Goal: Submit feedback/report problem

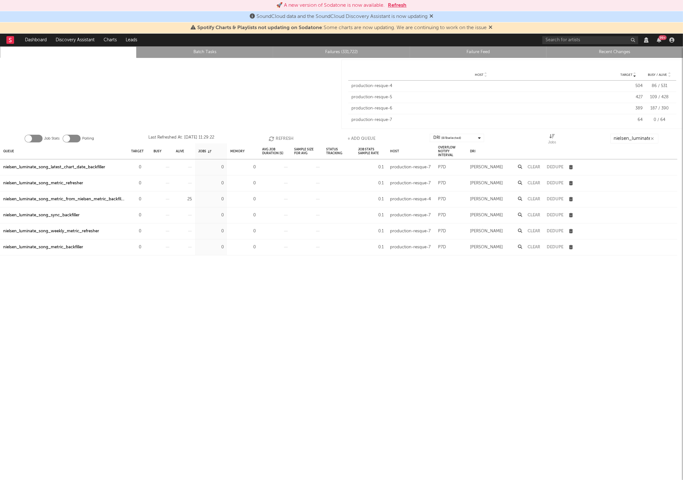
click at [274, 136] on button "Refresh" at bounding box center [281, 139] width 25 height 10
click at [632, 139] on input "nielsen_luminate_song_" at bounding box center [635, 139] width 48 height 10
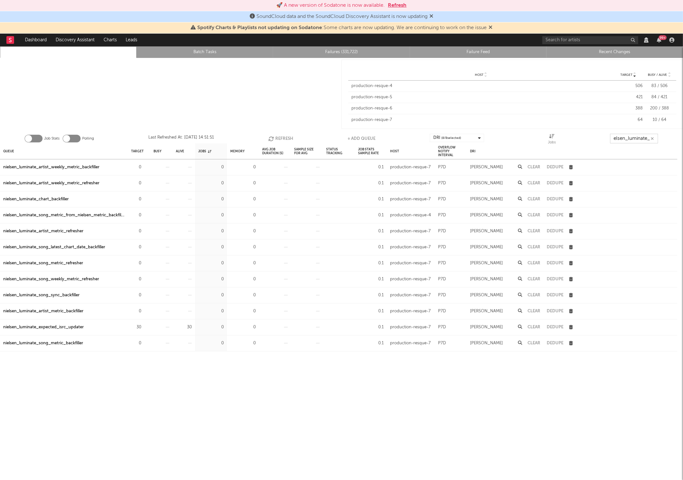
type input "nielsen_luminate_"
click at [283, 134] on button "Refresh" at bounding box center [280, 139] width 25 height 10
click at [283, 134] on button "Refresh" at bounding box center [281, 139] width 25 height 10
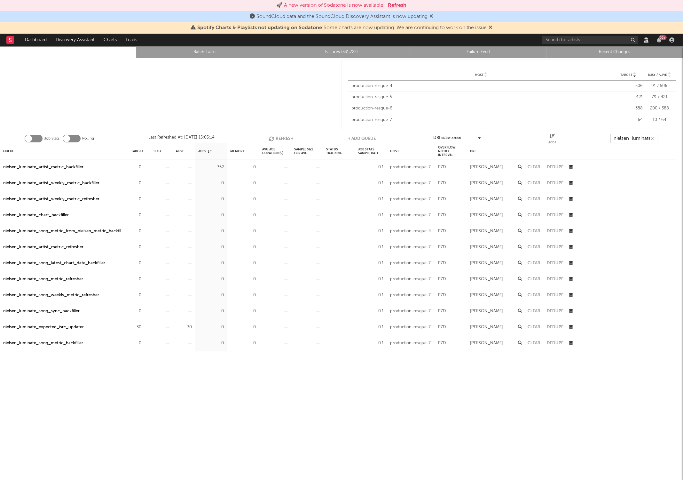
click at [283, 134] on button "Refresh" at bounding box center [281, 139] width 25 height 10
click at [248, 92] on div at bounding box center [171, 94] width 342 height 73
click at [274, 141] on button "Refresh" at bounding box center [281, 139] width 25 height 10
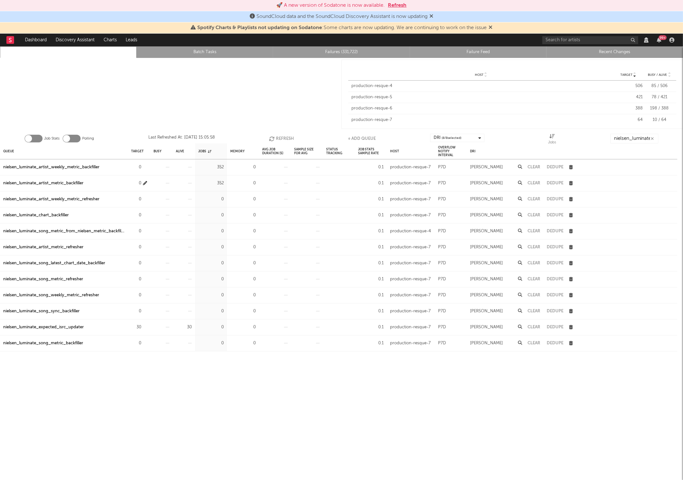
click at [145, 185] on icon "button" at bounding box center [145, 183] width 4 height 4
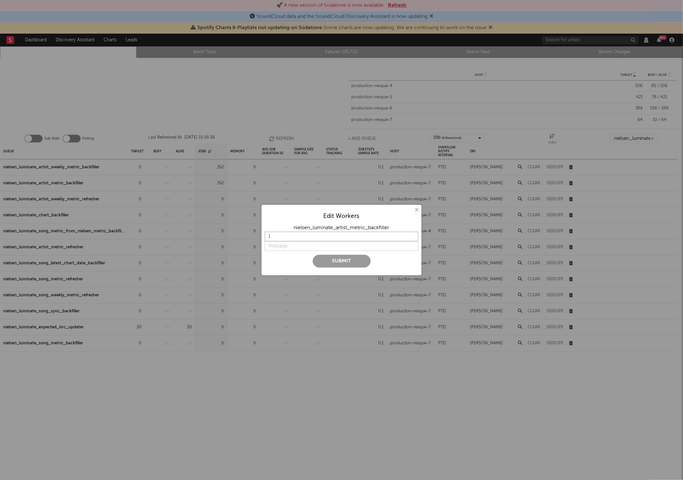
click at [286, 235] on input "1" at bounding box center [342, 237] width 154 height 10
type input "1"
click at [280, 250] on input "string" at bounding box center [342, 246] width 154 height 10
type input "on"
click at [324, 262] on button "Submit" at bounding box center [342, 261] width 58 height 13
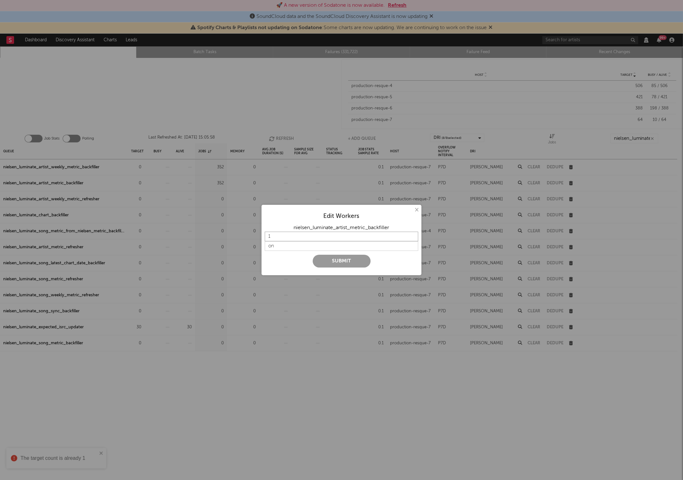
click at [321, 233] on input "1" at bounding box center [342, 237] width 154 height 10
type input "2"
click at [330, 266] on button "Submit" at bounding box center [342, 261] width 58 height 13
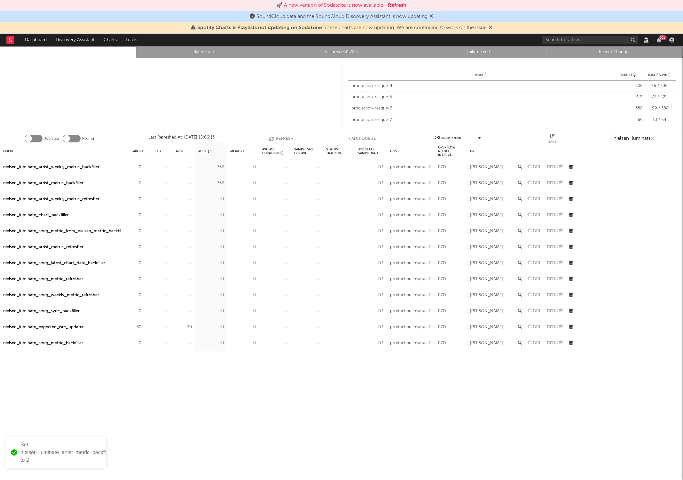
click at [288, 134] on button "Refresh" at bounding box center [281, 139] width 25 height 10
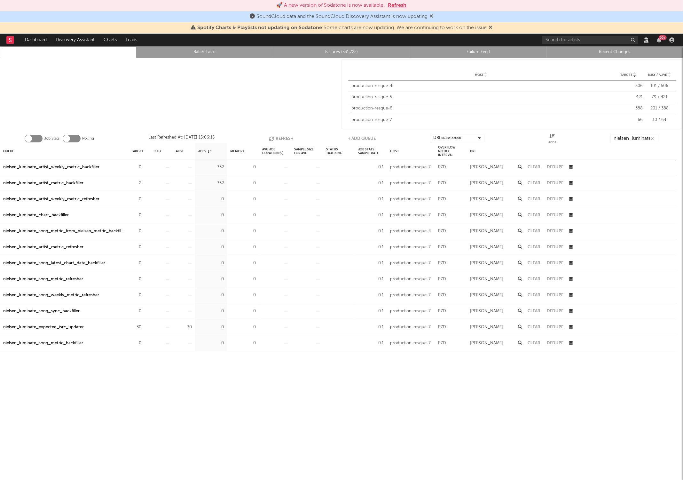
click at [288, 134] on button "Refresh" at bounding box center [281, 139] width 25 height 10
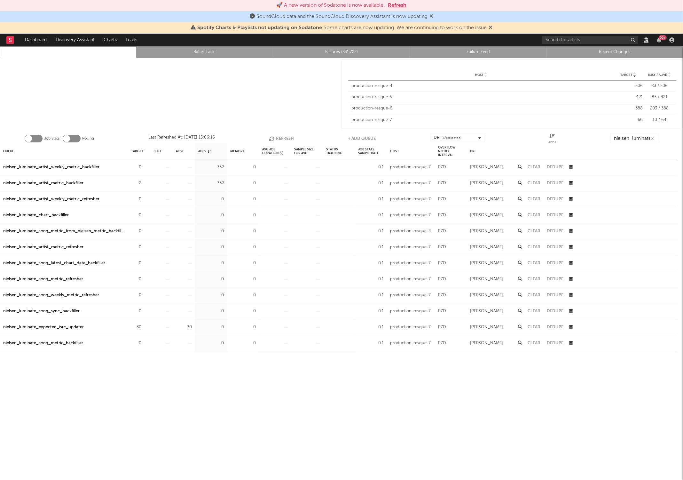
click at [288, 134] on button "Refresh" at bounding box center [281, 139] width 25 height 10
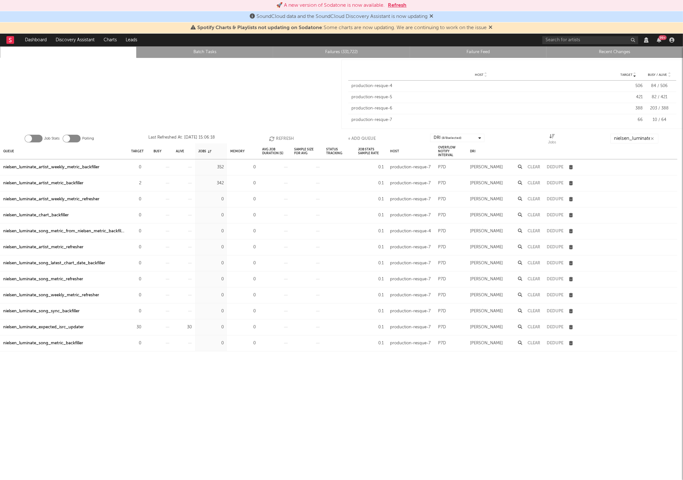
click at [288, 134] on button "Refresh" at bounding box center [281, 139] width 25 height 10
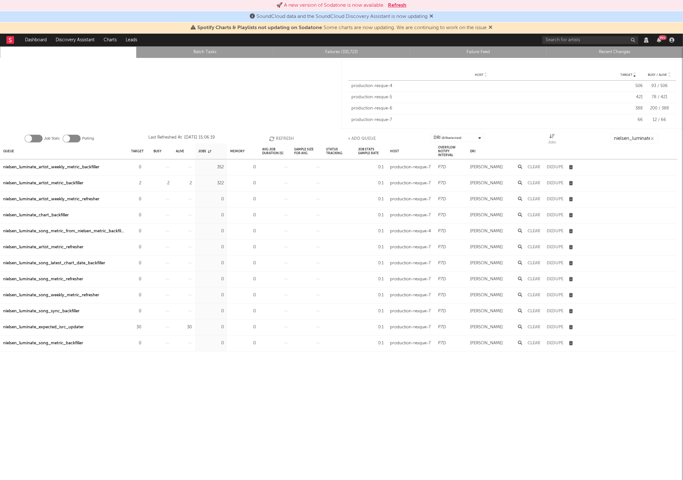
click at [288, 134] on button "Refresh" at bounding box center [281, 139] width 25 height 10
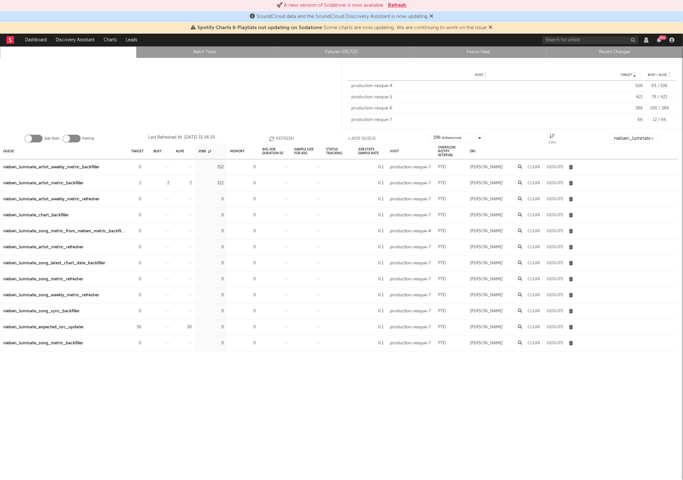
click at [288, 134] on button "Refresh" at bounding box center [281, 139] width 25 height 10
click at [333, 54] on link "Failures (331,722)" at bounding box center [342, 52] width 130 height 8
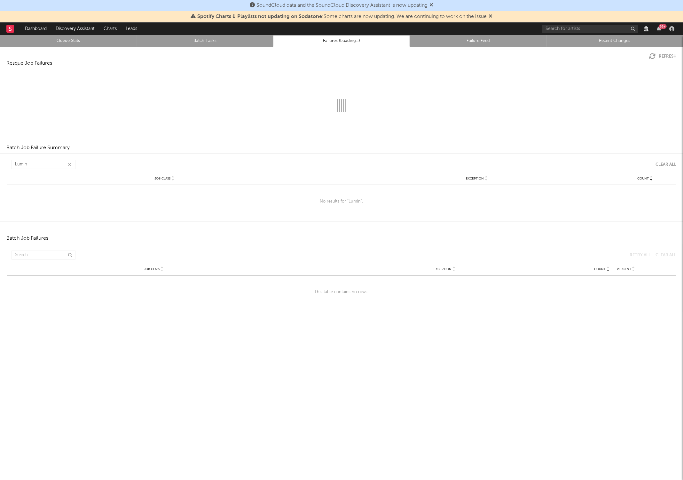
click at [455, 44] on link "Failure Feed" at bounding box center [479, 41] width 130 height 8
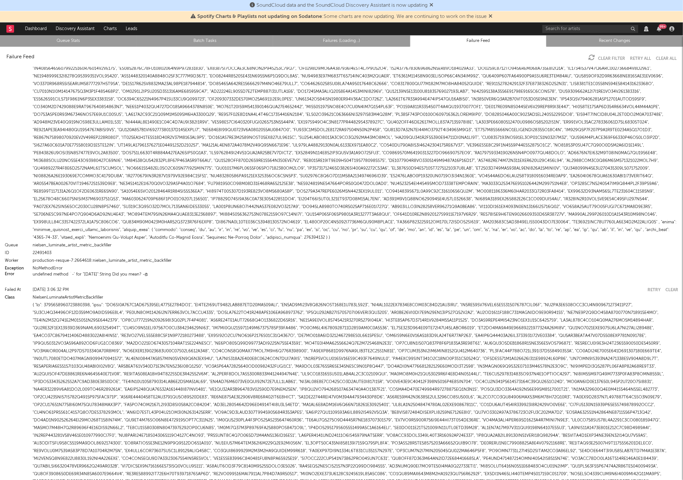
scroll to position [918, 0]
